Goal: Task Accomplishment & Management: Manage account settings

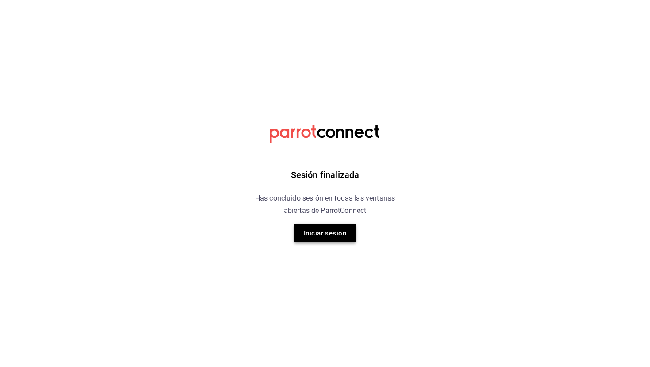
click at [327, 234] on button "Iniciar sesión" at bounding box center [325, 233] width 62 height 19
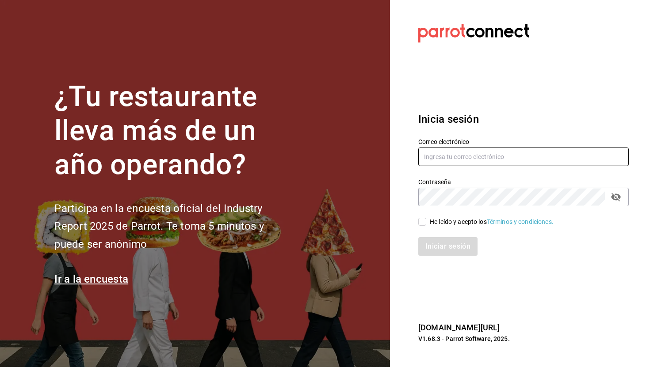
type input "info@intrascafe.com"
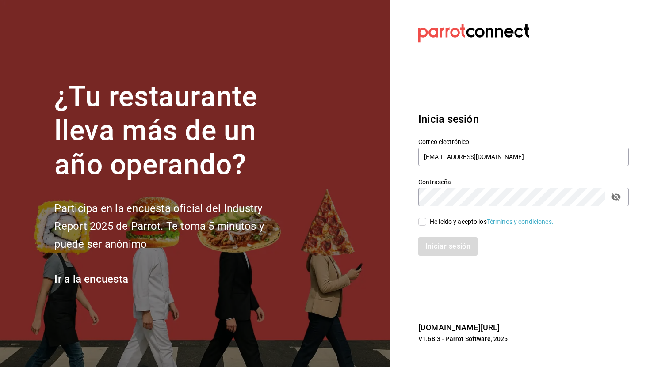
click at [422, 217] on label "He leído y acepto los Términos y condiciones." at bounding box center [485, 221] width 135 height 9
click at [422, 218] on input "He leído y acepto los Términos y condiciones." at bounding box center [422, 222] width 8 height 8
checkbox input "true"
click at [426, 240] on button "Iniciar sesión" at bounding box center [448, 246] width 60 height 19
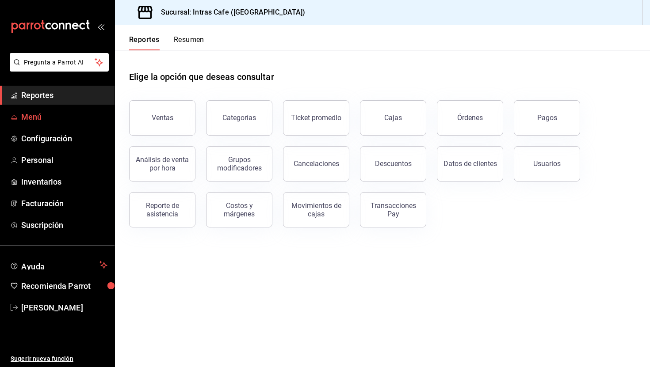
click at [37, 114] on span "Menú" at bounding box center [64, 117] width 86 height 12
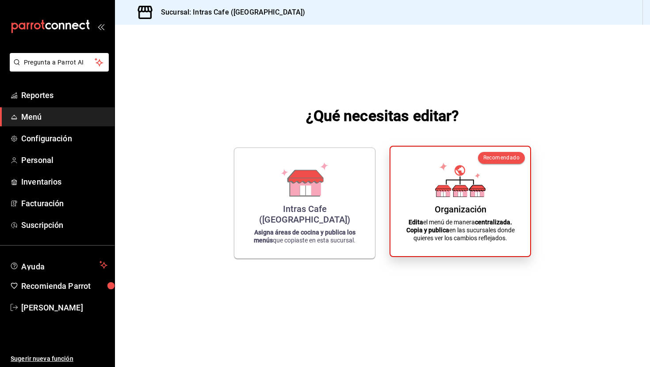
click at [422, 202] on div "Organización Edita el menú de manera centralizada. Copia y publica en las sucur…" at bounding box center [460, 201] width 118 height 95
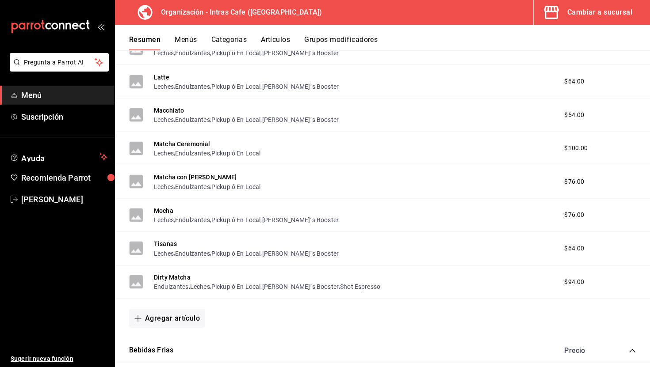
scroll to position [420, 0]
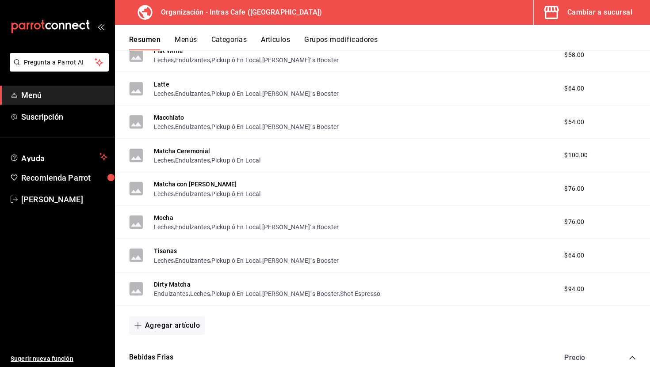
drag, startPoint x: 575, startPoint y: 317, endPoint x: 617, endPoint y: 317, distance: 41.5
click at [617, 317] on div "Agregar artículo" at bounding box center [382, 325] width 507 height 19
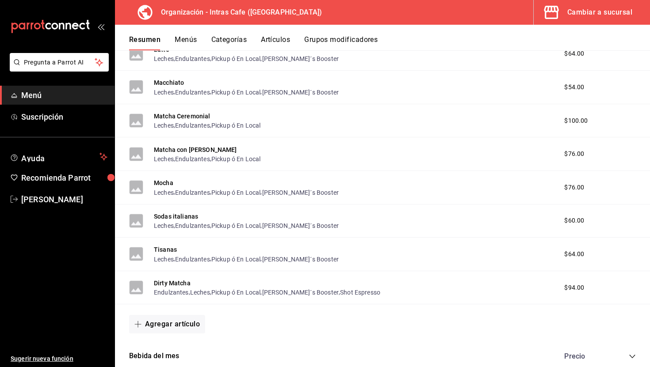
scroll to position [1224, 0]
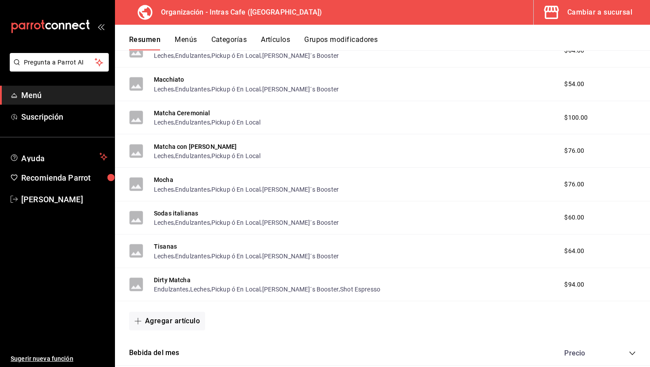
drag, startPoint x: 614, startPoint y: 313, endPoint x: 649, endPoint y: 313, distance: 35.8
click at [649, 313] on div "Agregar artículo" at bounding box center [382, 321] width 535 height 40
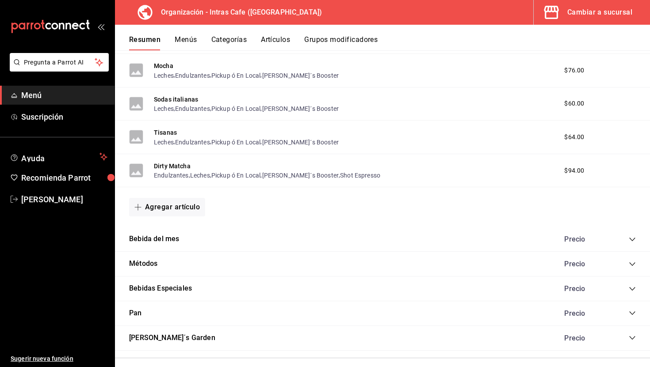
scroll to position [1348, 0]
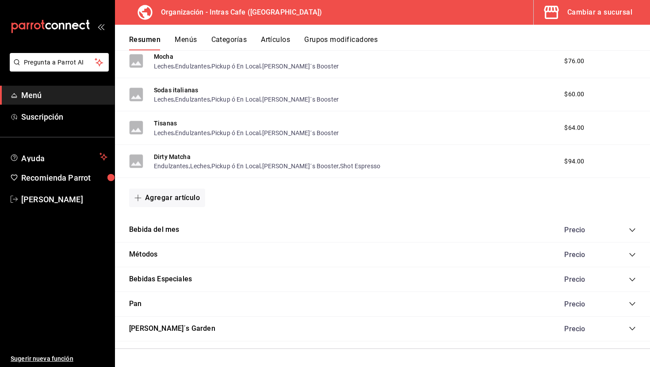
click at [626, 228] on div "Precio" at bounding box center [595, 230] width 80 height 8
click at [627, 228] on div "Precio" at bounding box center [595, 230] width 80 height 8
click at [634, 231] on icon "collapse-category-row" at bounding box center [632, 230] width 7 height 7
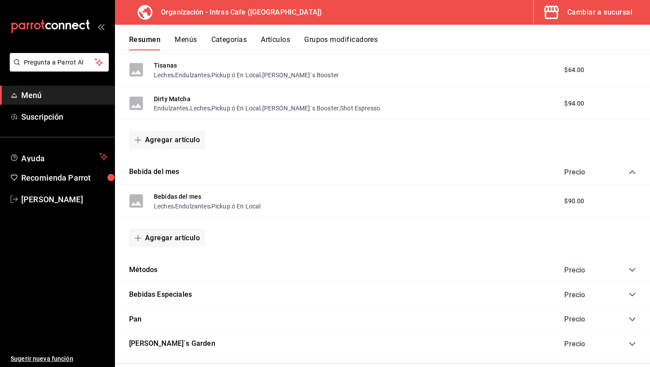
scroll to position [1408, 0]
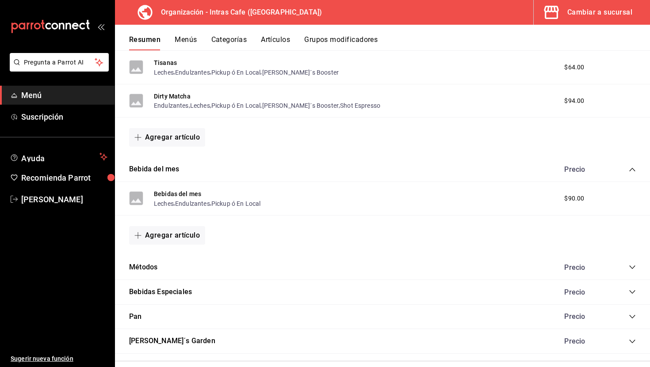
drag, startPoint x: 609, startPoint y: 335, endPoint x: 642, endPoint y: 335, distance: 33.2
click at [632, 335] on div "[PERSON_NAME]´s Garden Precio" at bounding box center [382, 341] width 535 height 25
click at [634, 265] on icon "collapse-category-row" at bounding box center [632, 267] width 7 height 7
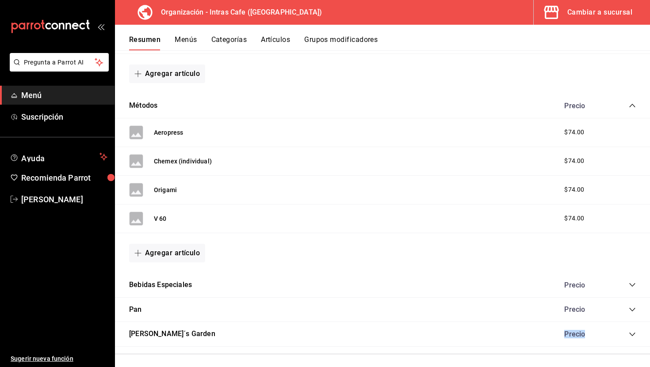
scroll to position [1576, 0]
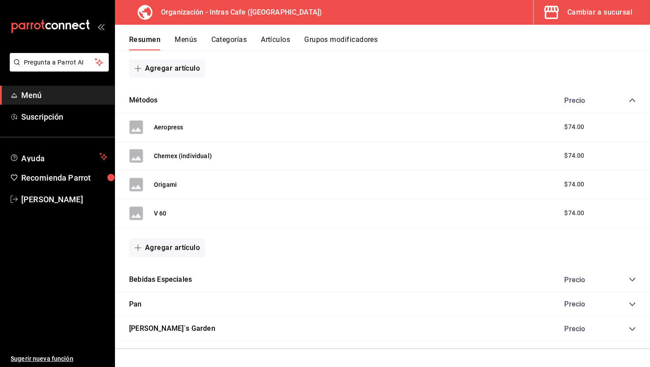
click at [372, 279] on div "Bebidas Especiales Precio" at bounding box center [382, 280] width 535 height 25
click at [631, 280] on icon "collapse-category-row" at bounding box center [632, 279] width 7 height 7
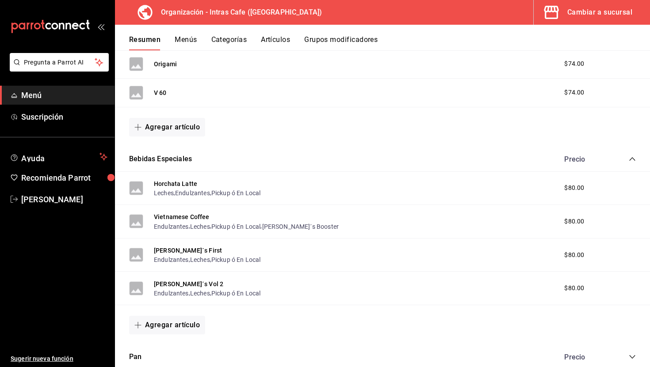
scroll to position [1749, 0]
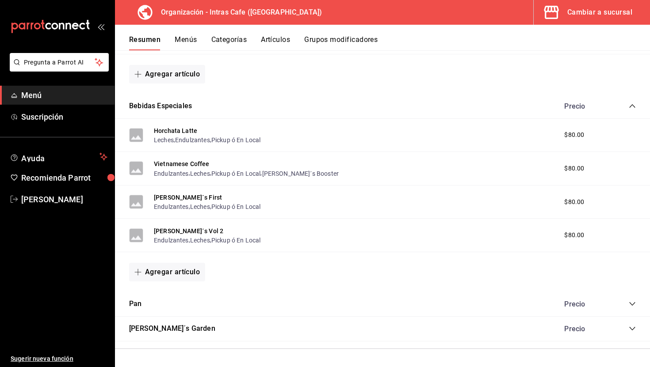
click at [633, 301] on icon "collapse-category-row" at bounding box center [632, 304] width 7 height 7
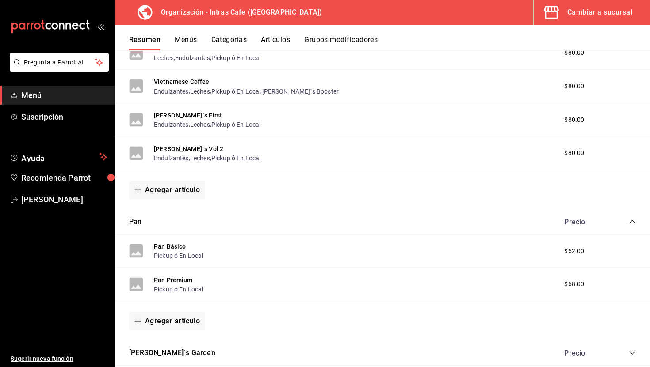
scroll to position [1856, 0]
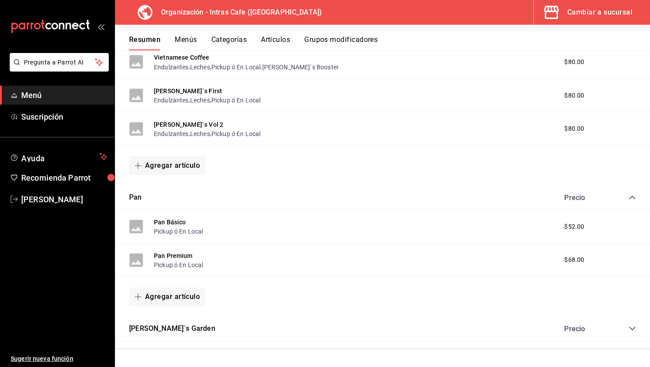
click at [629, 329] on icon "collapse-category-row" at bounding box center [632, 328] width 7 height 7
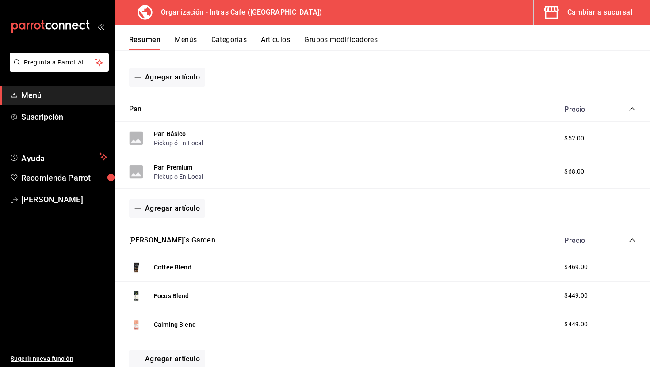
scroll to position [1982, 0]
